Goal: Task Accomplishment & Management: Manage account settings

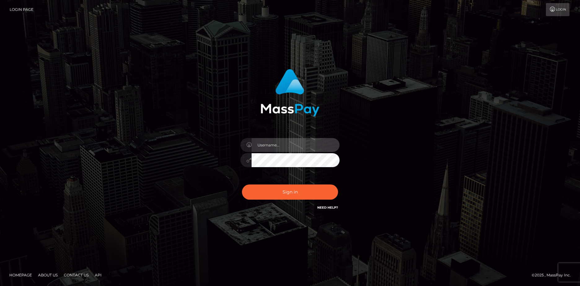
type input "yeritza.scout"
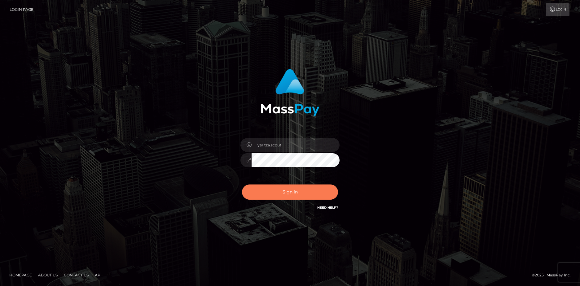
click at [267, 193] on button "Sign in" at bounding box center [290, 192] width 96 height 15
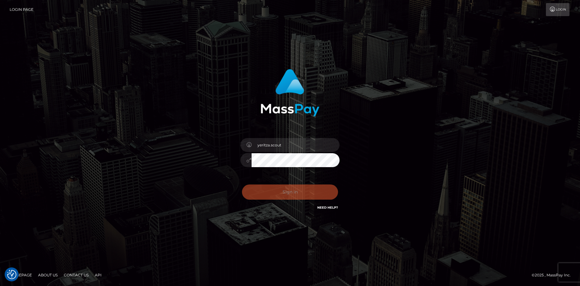
checkbox input "true"
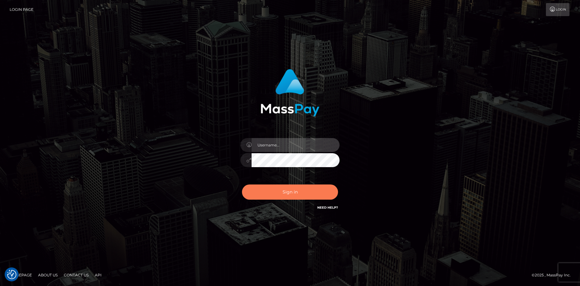
type input "yeritza.scout"
click at [284, 189] on button "Sign in" at bounding box center [290, 192] width 96 height 15
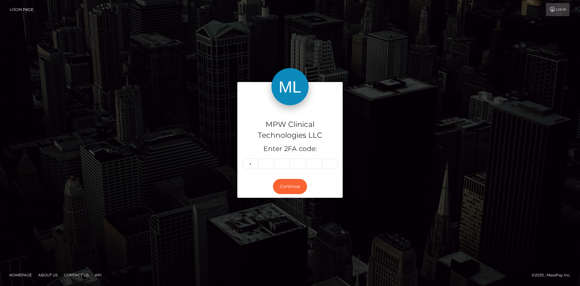
type input "0"
type input "5"
type input "3"
type input "8"
type input "4"
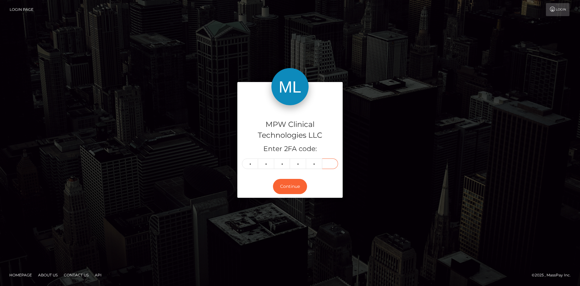
type input "2"
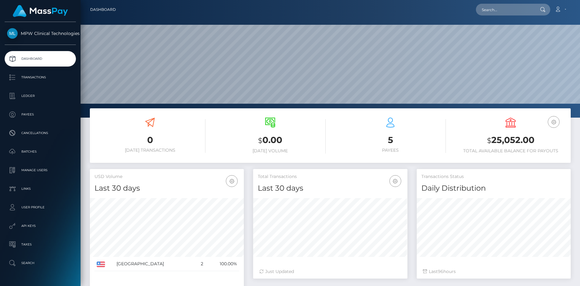
scroll to position [110, 154]
click at [390, 138] on h3 "5" at bounding box center [390, 140] width 111 height 12
click at [390, 124] on icon at bounding box center [390, 123] width 10 height 10
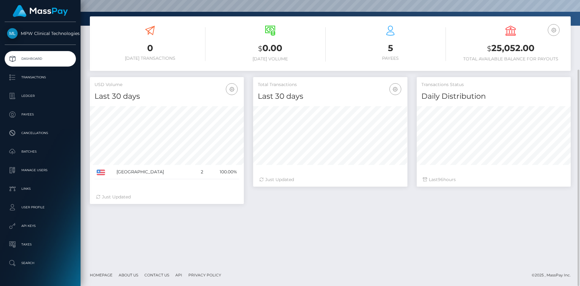
click at [388, 50] on h3 "5" at bounding box center [390, 48] width 111 height 12
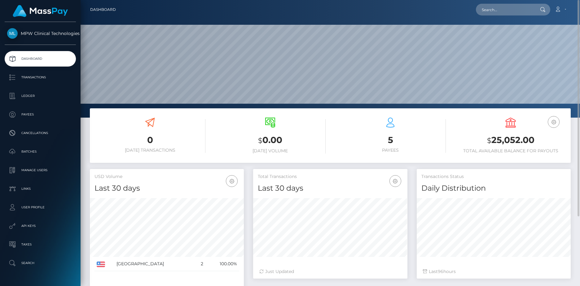
click at [390, 125] on icon at bounding box center [390, 123] width 10 height 10
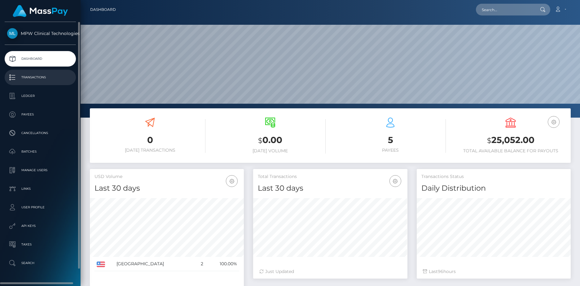
click at [46, 74] on p "Transactions" at bounding box center [40, 77] width 66 height 9
